Goal: Task Accomplishment & Management: Manage account settings

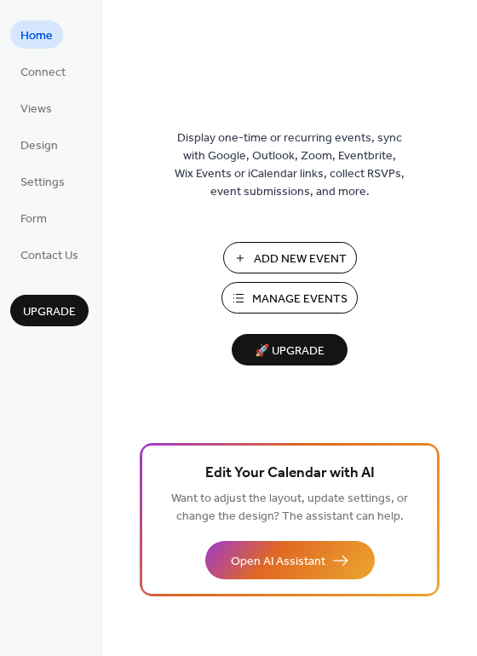
click at [273, 302] on span "Manage Events" at bounding box center [299, 299] width 95 height 18
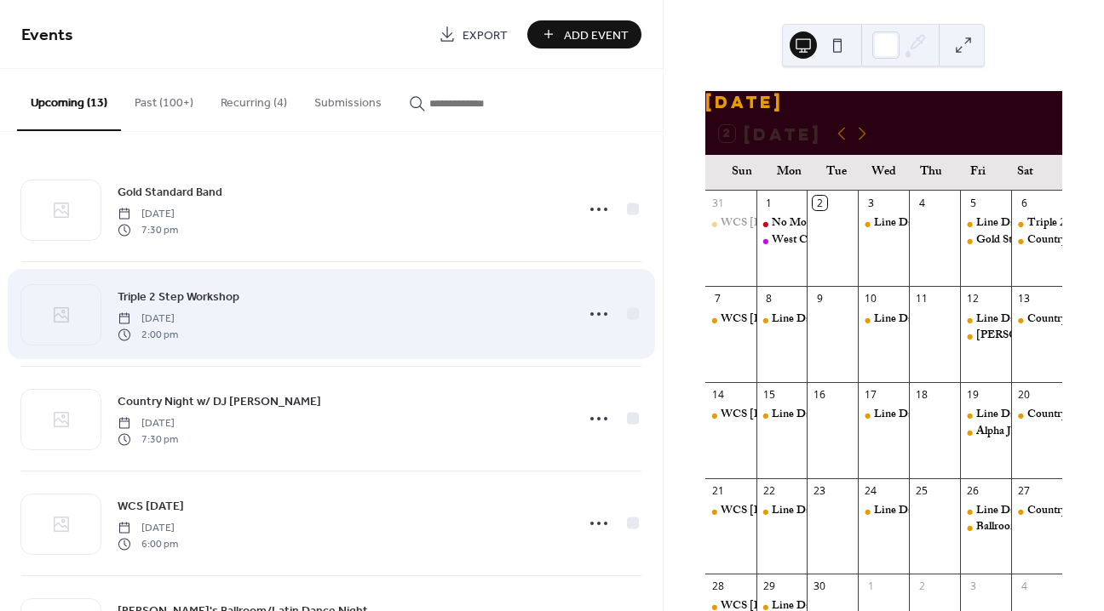
click at [210, 296] on span "Triple 2 Step Workshop" at bounding box center [179, 298] width 122 height 18
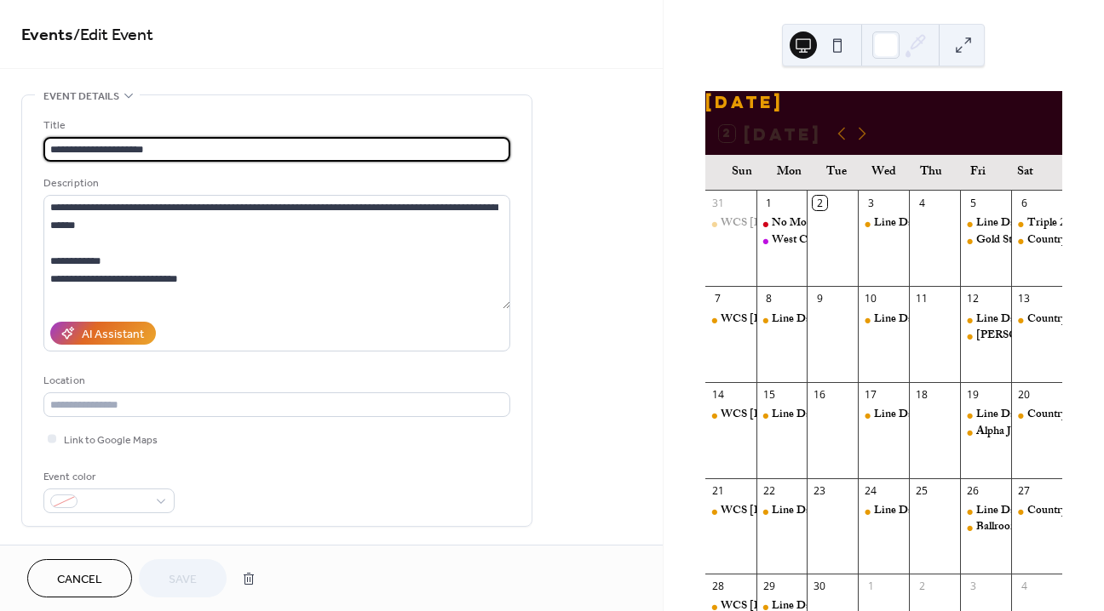
click at [52, 151] on input "**********" at bounding box center [276, 149] width 467 height 25
click at [59, 577] on span "Cancel" at bounding box center [79, 580] width 45 height 18
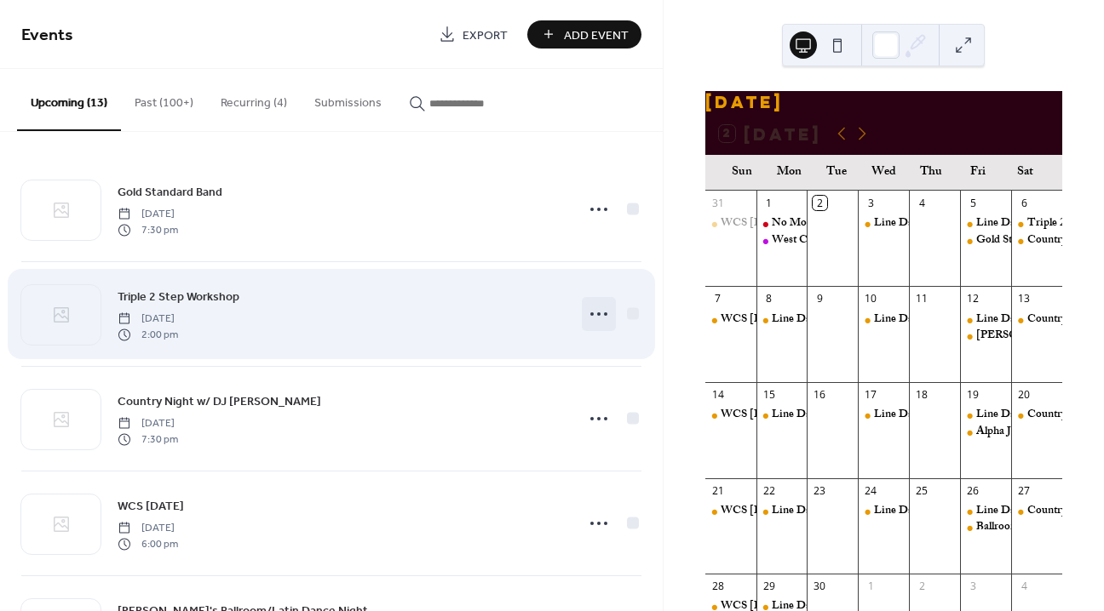
click at [594, 311] on icon at bounding box center [598, 314] width 27 height 27
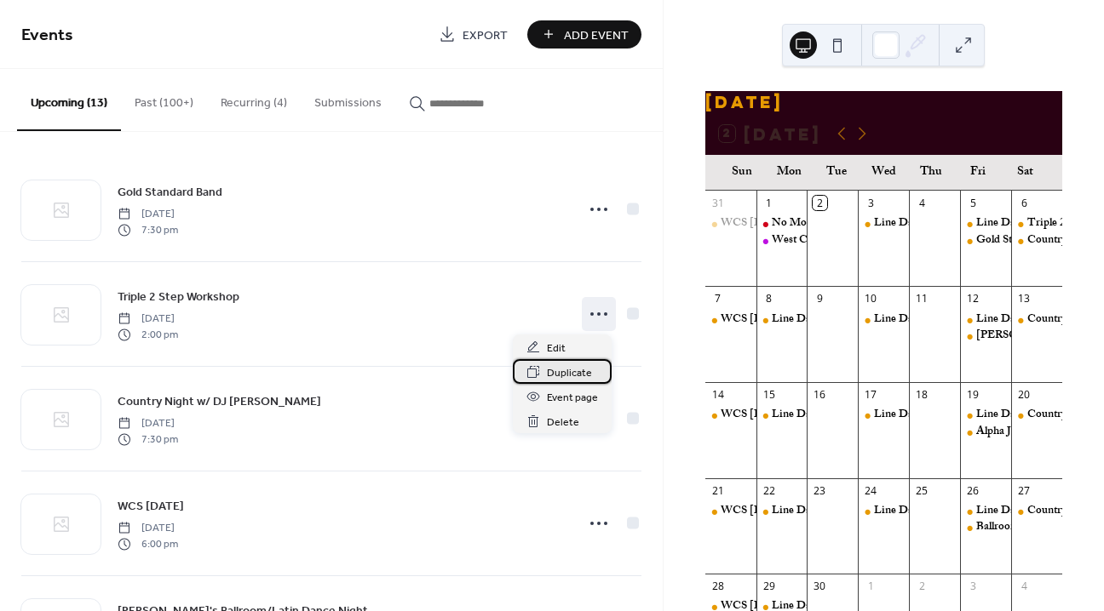
click at [576, 368] on span "Duplicate" at bounding box center [569, 374] width 45 height 18
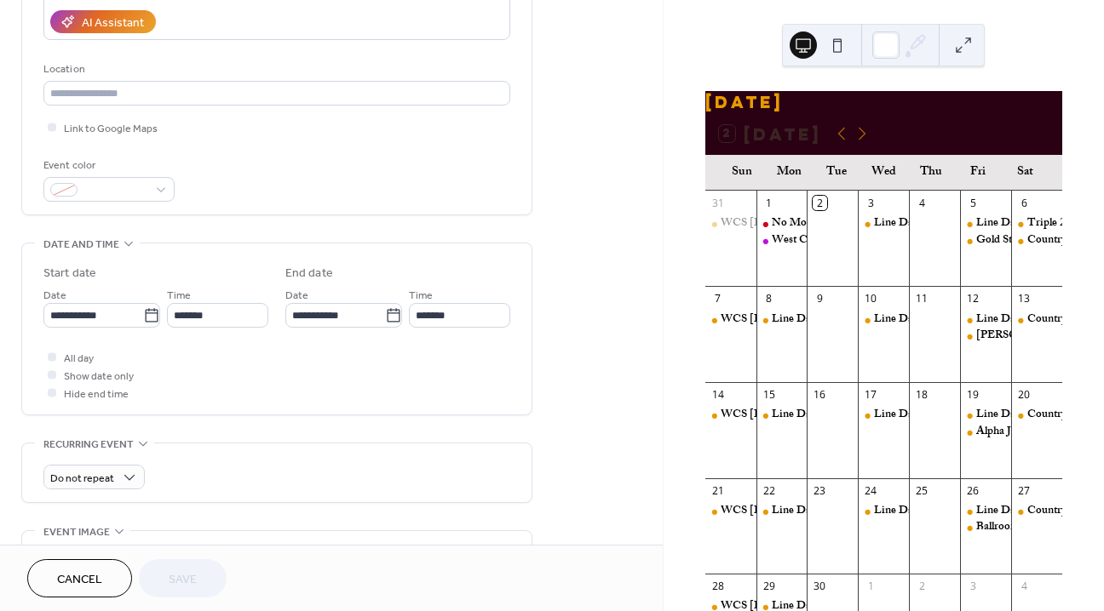
scroll to position [361, 0]
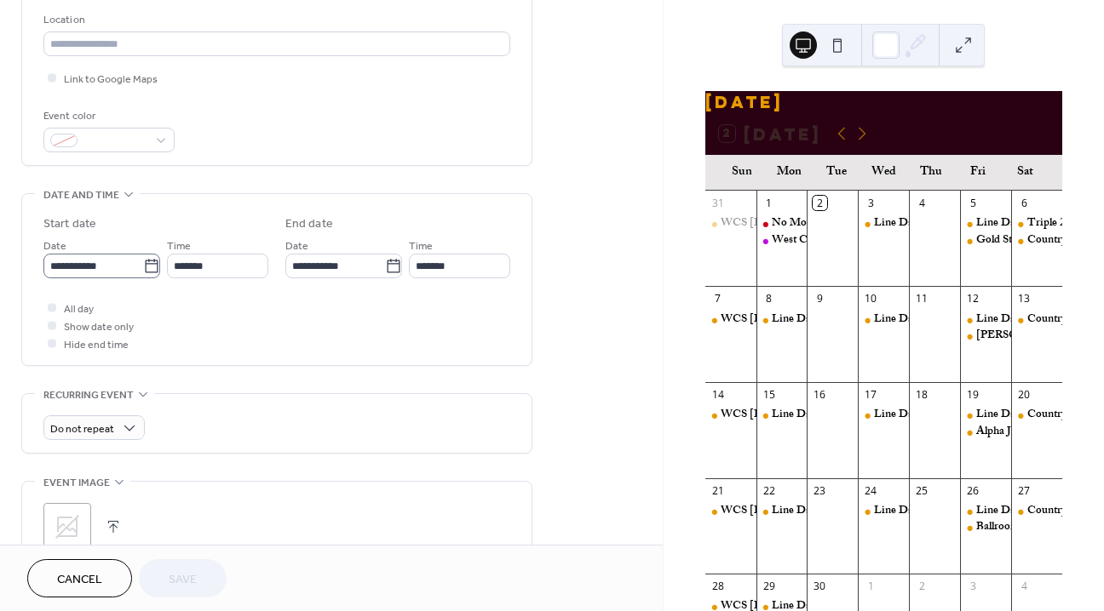
click at [148, 267] on icon at bounding box center [151, 266] width 17 height 17
click at [143, 267] on input "**********" at bounding box center [93, 266] width 100 height 25
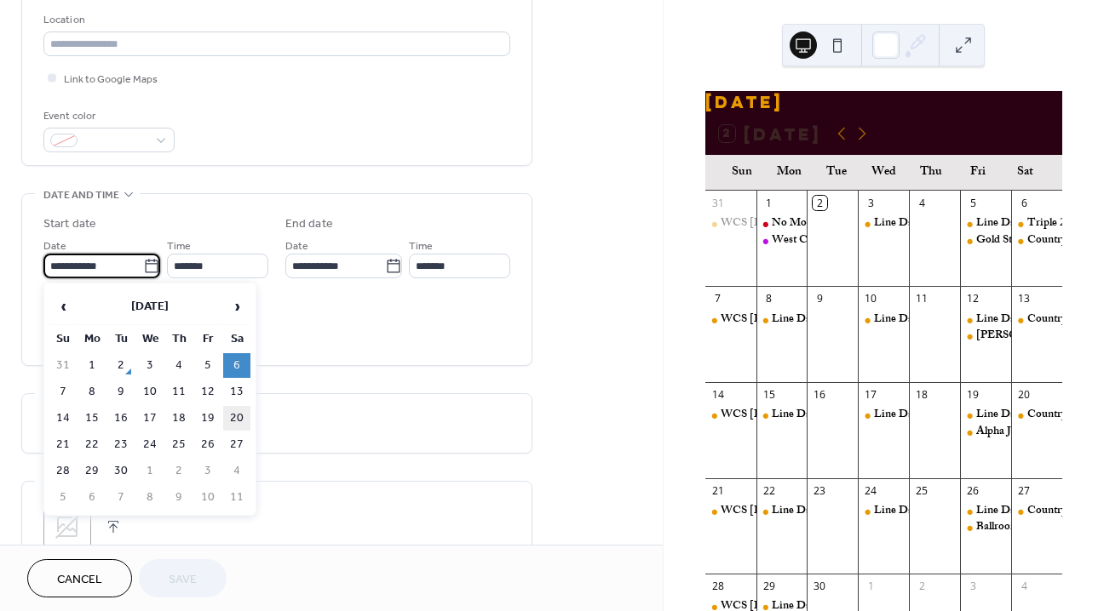
click at [234, 420] on td "20" at bounding box center [236, 418] width 27 height 25
type input "**********"
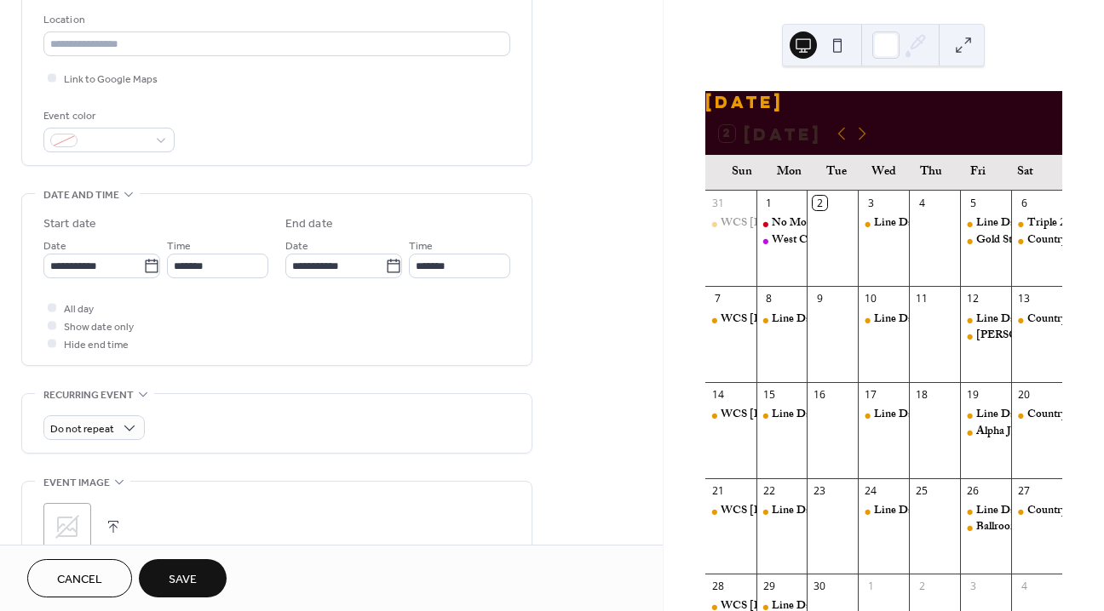
scroll to position [0, 0]
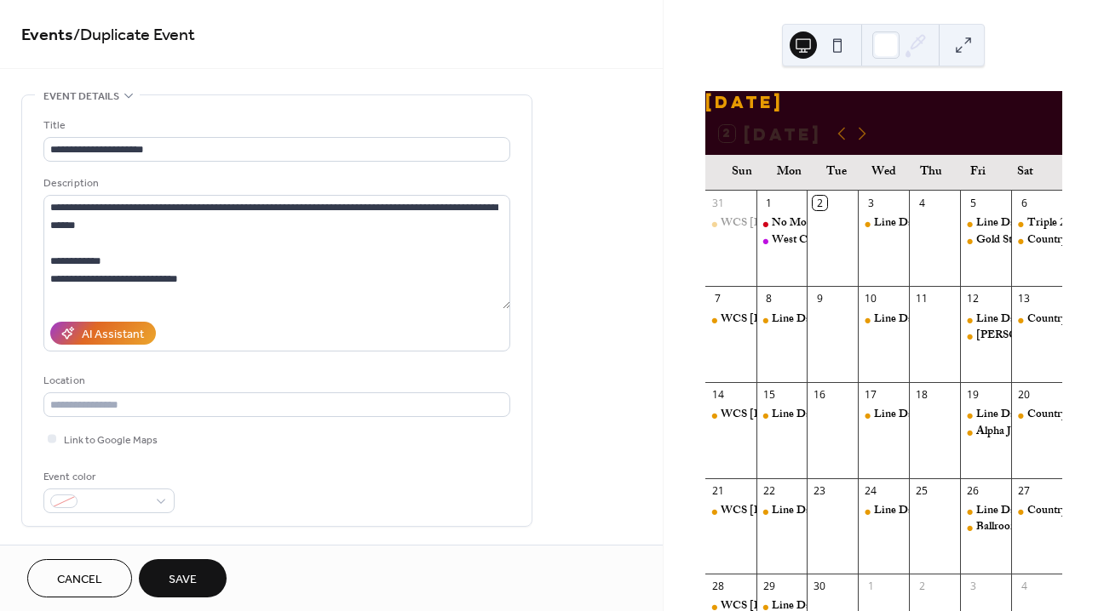
click at [200, 582] on button "Save" at bounding box center [183, 579] width 88 height 38
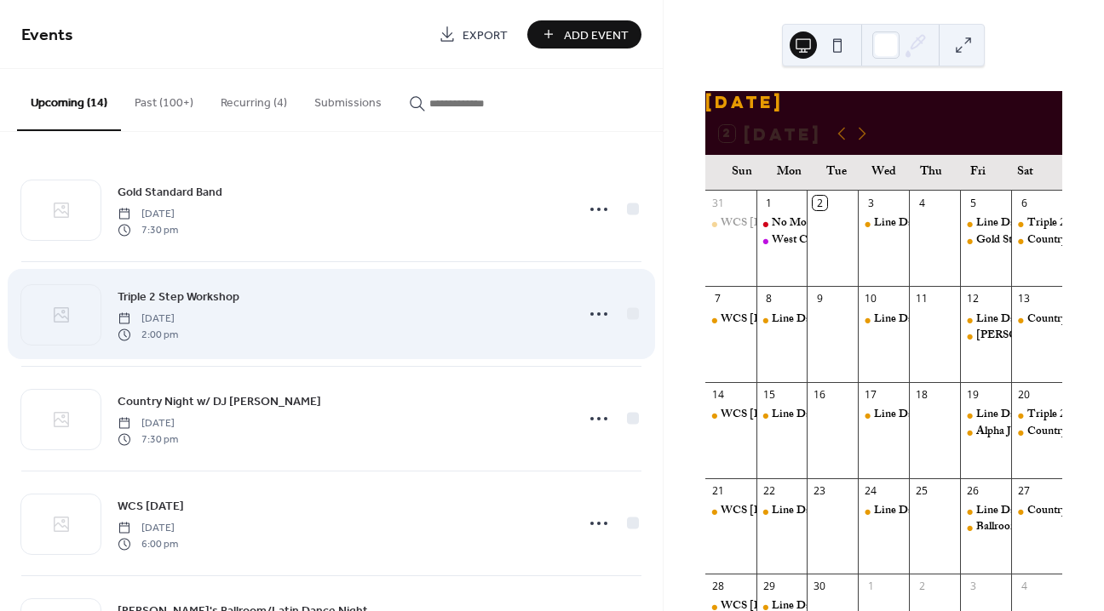
click at [217, 293] on span "Triple 2 Step Workshop" at bounding box center [179, 298] width 122 height 18
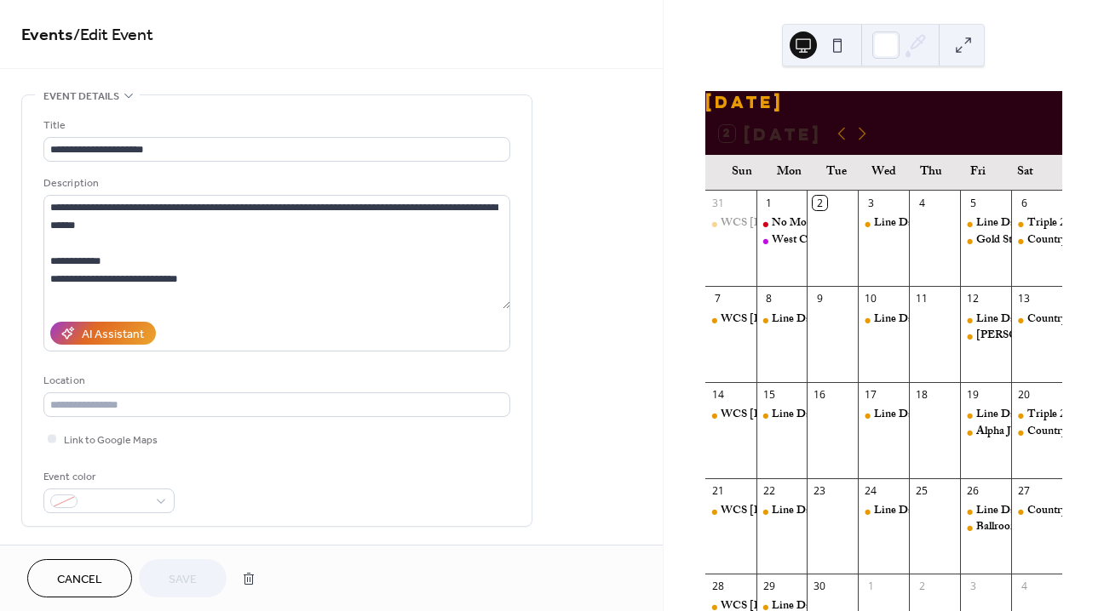
click at [95, 580] on span "Cancel" at bounding box center [79, 580] width 45 height 18
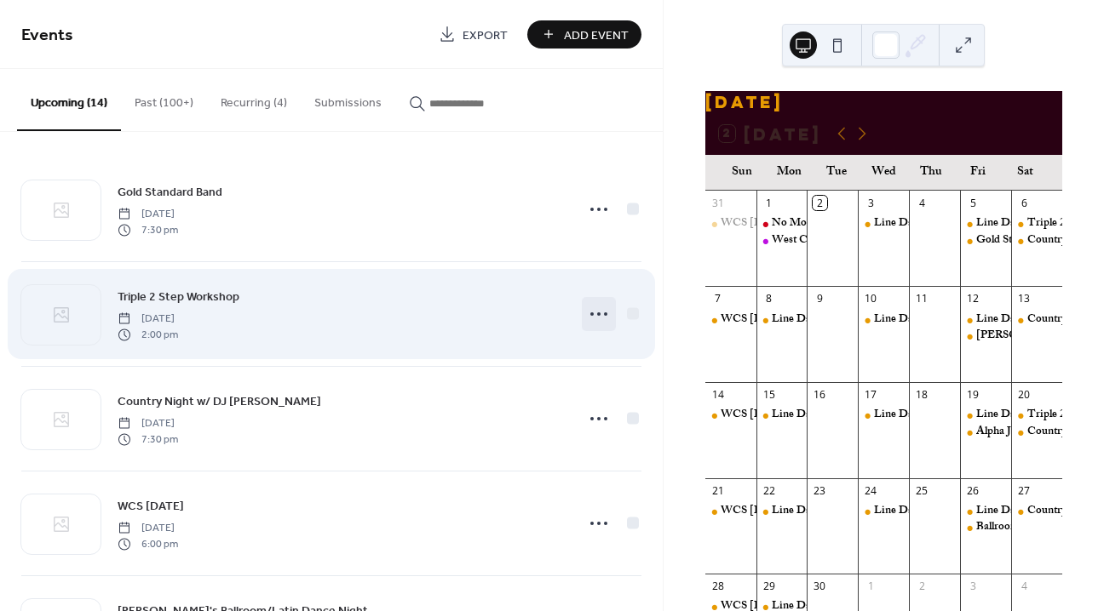
click at [599, 311] on icon at bounding box center [598, 314] width 27 height 27
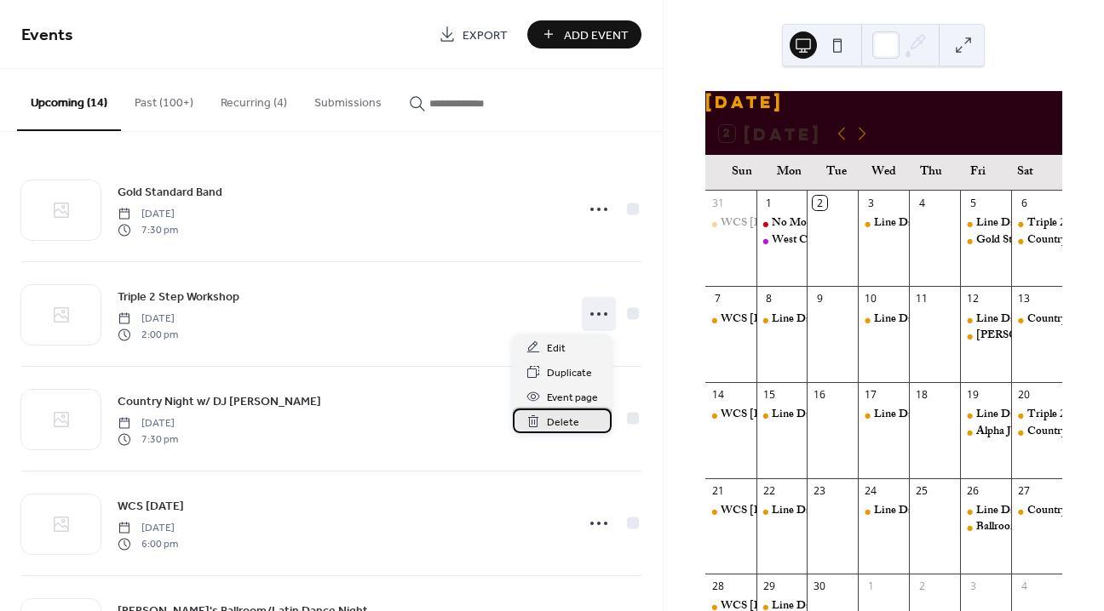
click at [576, 422] on span "Delete" at bounding box center [563, 423] width 32 height 18
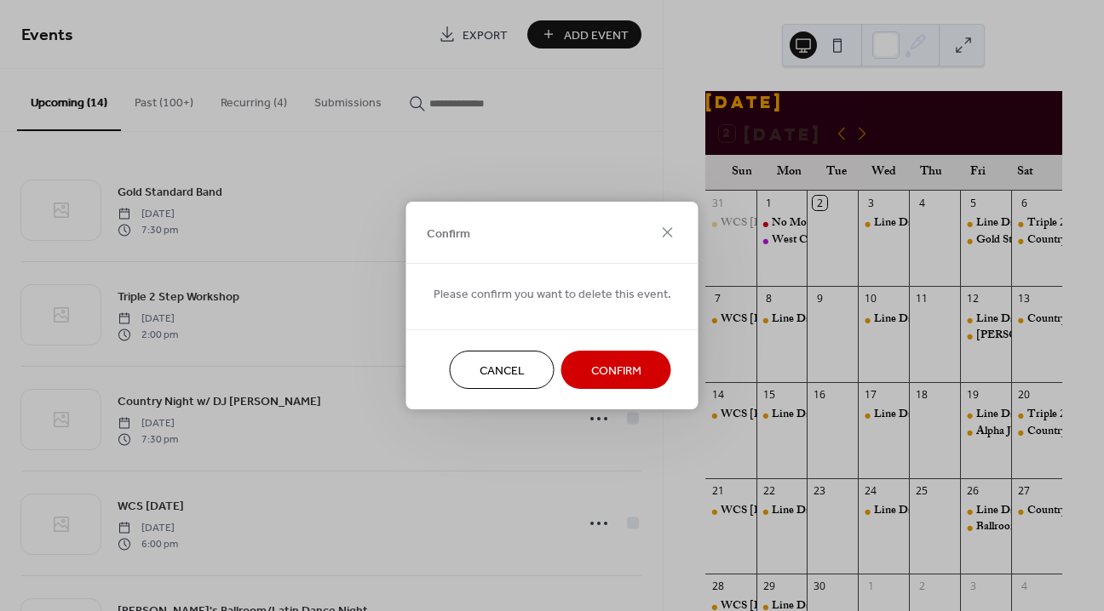
click at [599, 363] on span "Confirm" at bounding box center [616, 372] width 50 height 18
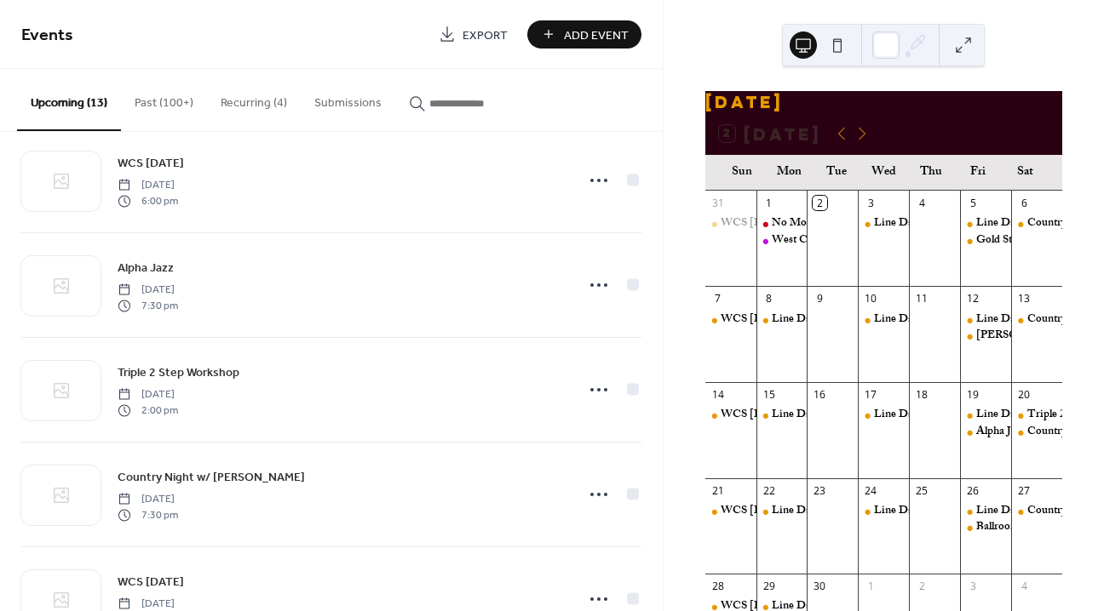
scroll to position [592, 0]
